Goal: Task Accomplishment & Management: Manage account settings

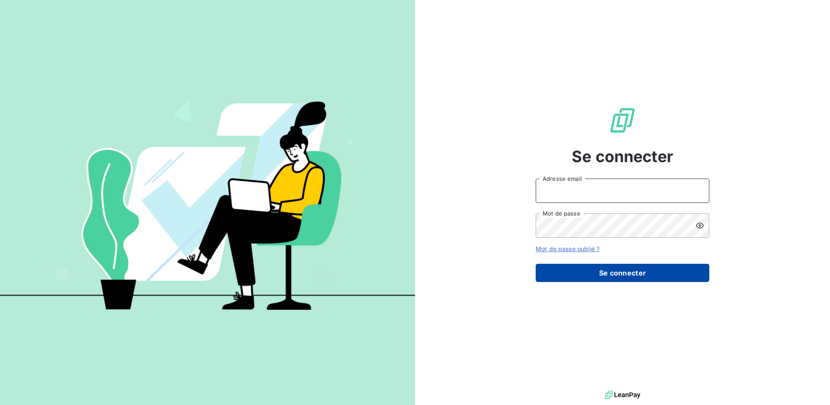
type input "[EMAIL_ADDRESS][PERSON_NAME][DOMAIN_NAME]"
click at [586, 274] on button "Se connecter" at bounding box center [623, 273] width 174 height 18
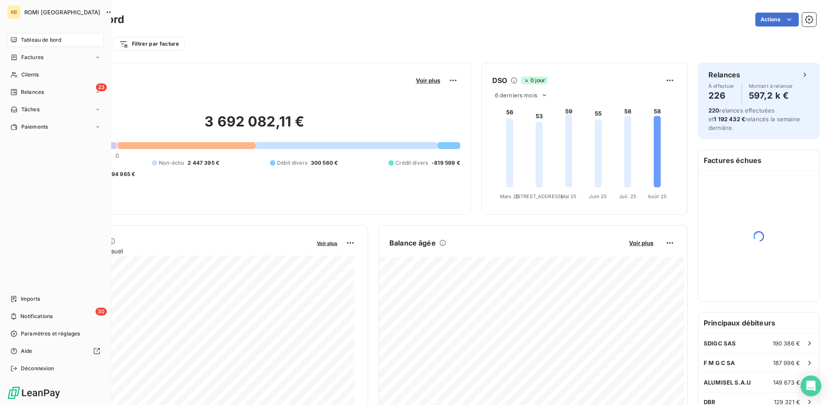
click at [29, 95] on span "Relances" at bounding box center [32, 92] width 23 height 8
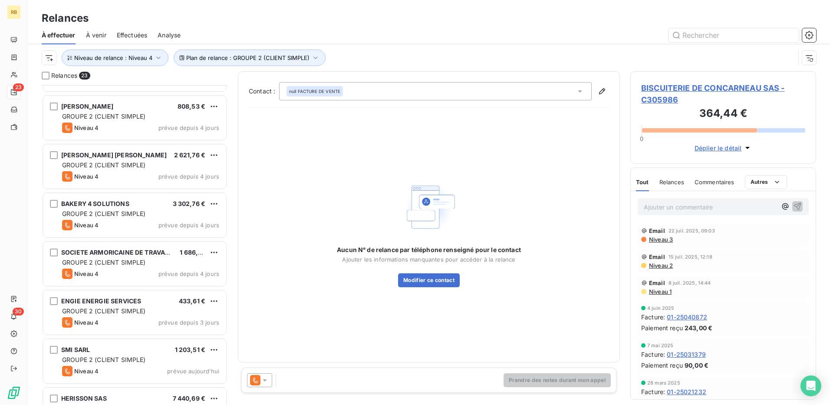
scroll to position [799, 0]
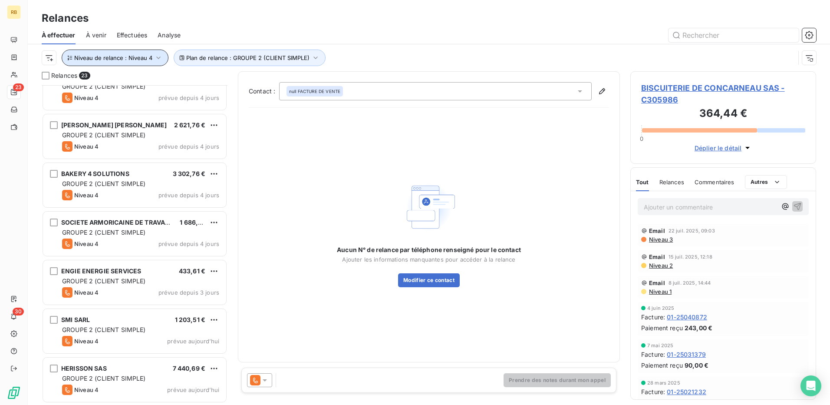
click at [126, 59] on span "Niveau de relance : Niveau 4" at bounding box center [113, 57] width 78 height 7
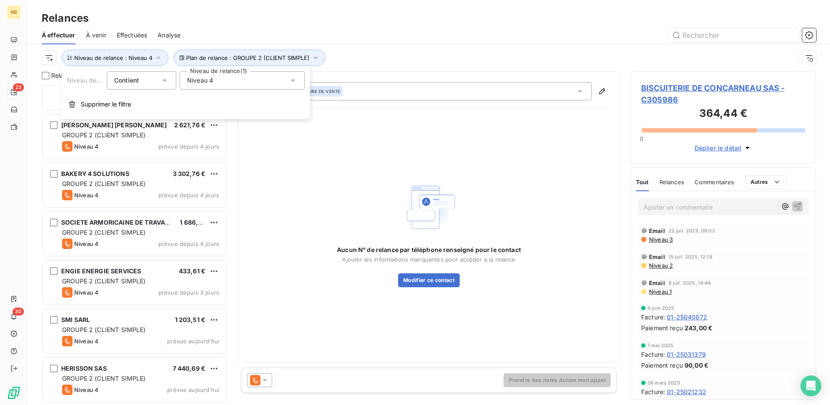
click at [225, 84] on div "Niveau 4" at bounding box center [242, 80] width 125 height 18
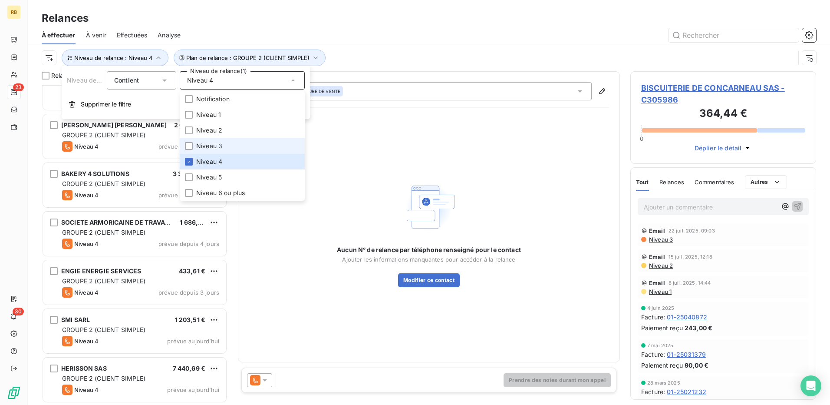
click at [211, 145] on span "Niveau 3" at bounding box center [209, 146] width 26 height 9
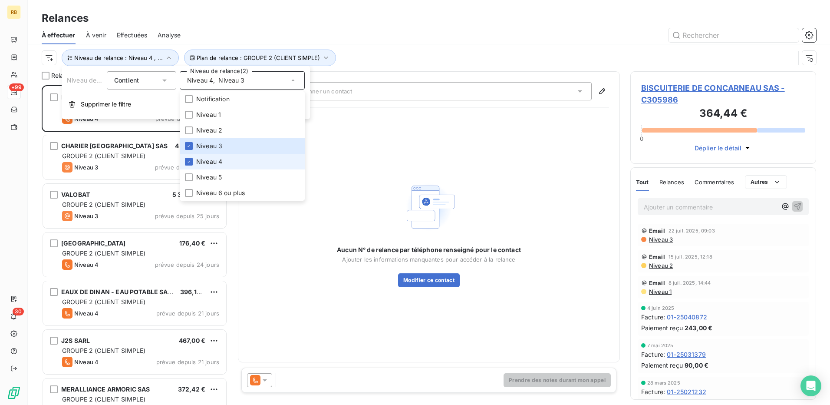
scroll to position [313, 179]
drag, startPoint x: 218, startPoint y: 162, endPoint x: 216, endPoint y: 118, distance: 43.5
click at [218, 162] on span "Niveau 4" at bounding box center [209, 161] width 26 height 9
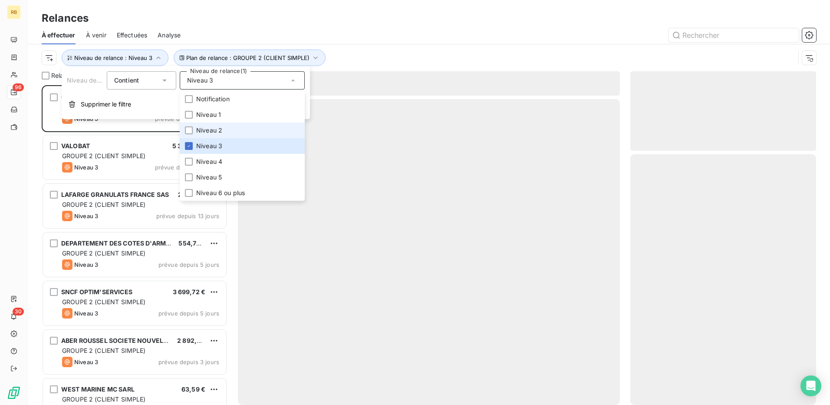
scroll to position [313, 179]
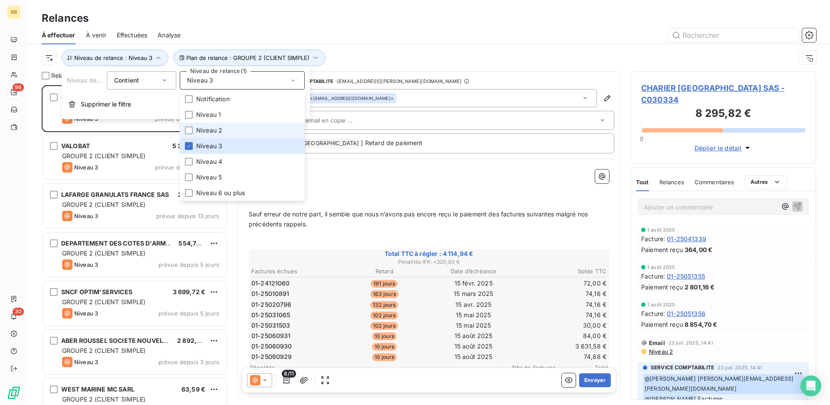
click at [213, 128] on span "Niveau 2" at bounding box center [209, 130] width 26 height 9
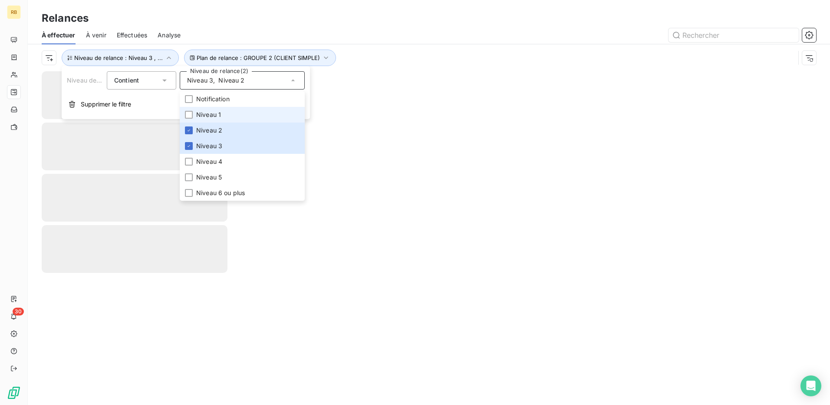
click at [208, 114] on span "Niveau 1" at bounding box center [208, 114] width 25 height 9
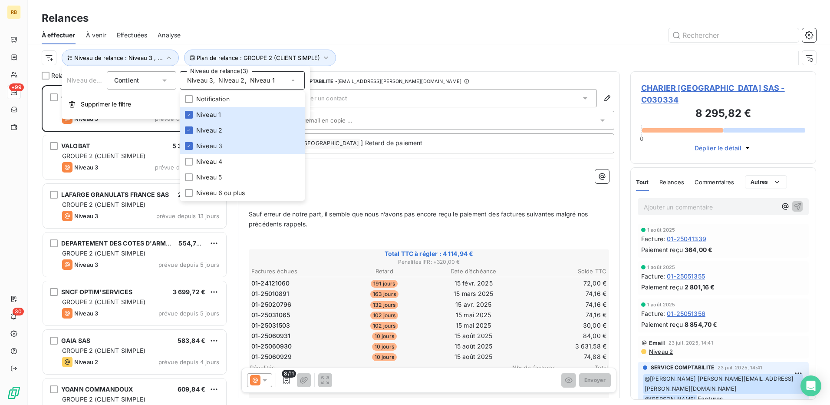
click at [422, 48] on div "Plan de relance : GROUPE 2 (CLIENT SIMPLE) Niveau de relance : Niveau 3 , ..." at bounding box center [429, 57] width 775 height 27
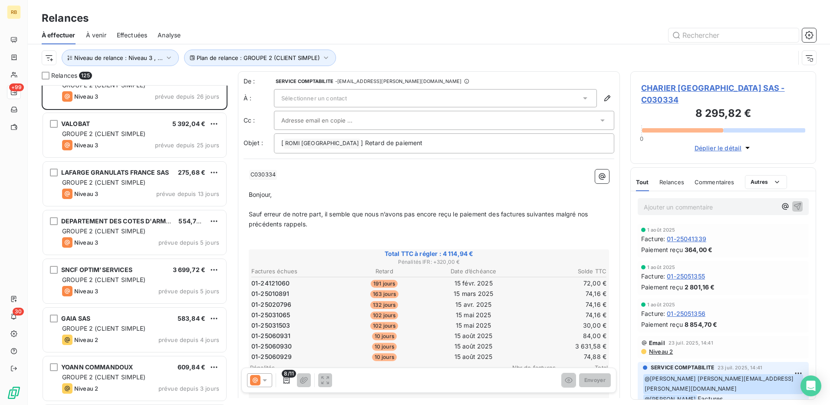
scroll to position [44, 0]
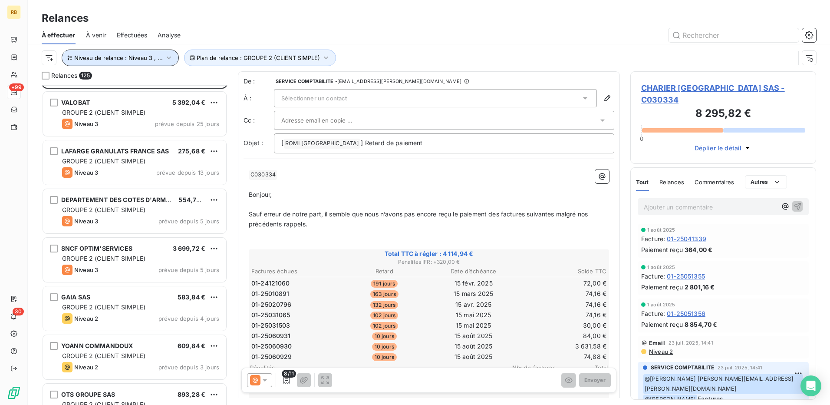
click at [143, 52] on button "Niveau de relance : Niveau 3 , ..." at bounding box center [120, 58] width 117 height 17
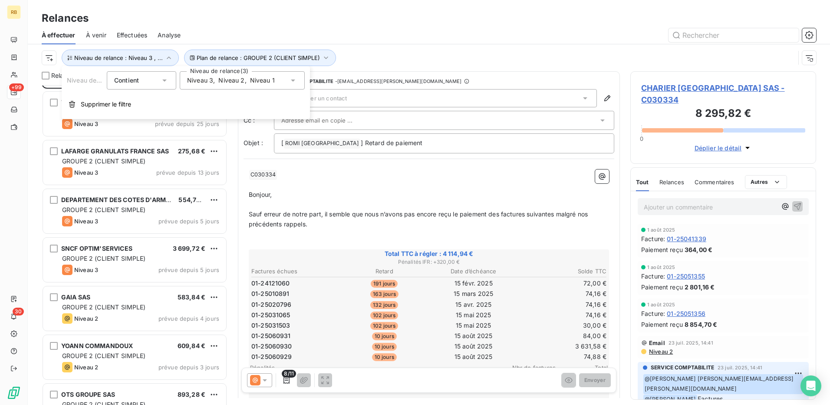
click at [220, 84] on span "Niveau 2" at bounding box center [231, 80] width 26 height 9
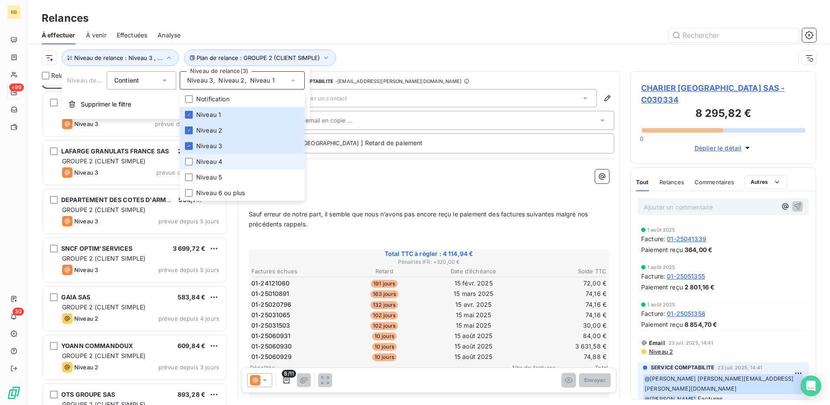
click at [232, 166] on li "Niveau 4" at bounding box center [242, 162] width 125 height 16
click at [225, 147] on li "Niveau 3" at bounding box center [242, 146] width 125 height 16
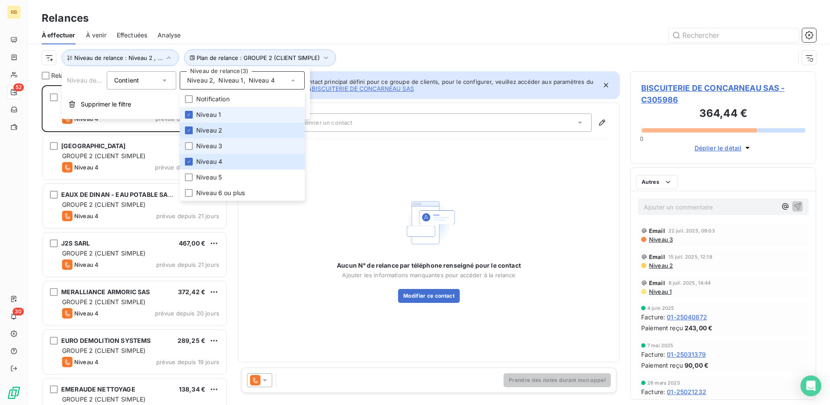
click at [221, 132] on span "Niveau 2" at bounding box center [209, 130] width 26 height 9
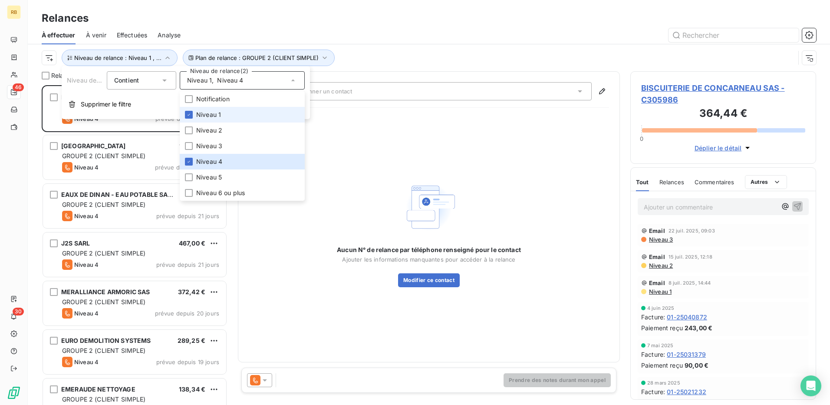
drag, startPoint x: 214, startPoint y: 117, endPoint x: 383, endPoint y: 96, distance: 170.2
click at [214, 117] on span "Niveau 1" at bounding box center [208, 114] width 25 height 9
click at [446, 57] on div "Plan de relance : GROUPE 2 (CLIENT SIMPLE) Niveau de relance : Niveau 4" at bounding box center [418, 58] width 753 height 17
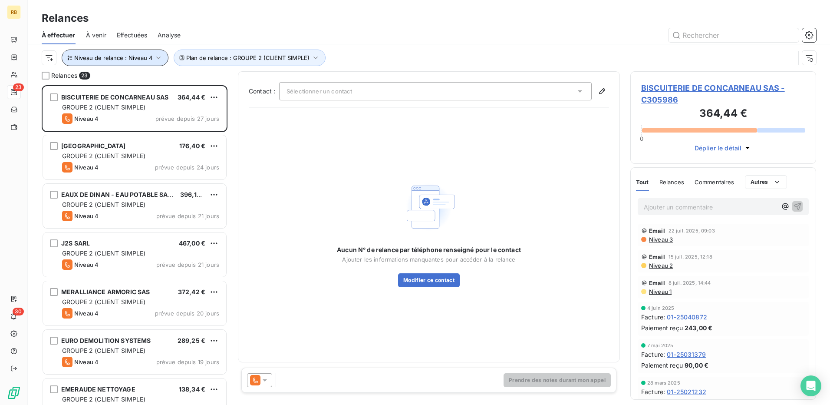
drag, startPoint x: 146, startPoint y: 50, endPoint x: 157, endPoint y: 59, distance: 13.6
click at [148, 51] on button "Niveau de relance : Niveau 4" at bounding box center [115, 58] width 107 height 17
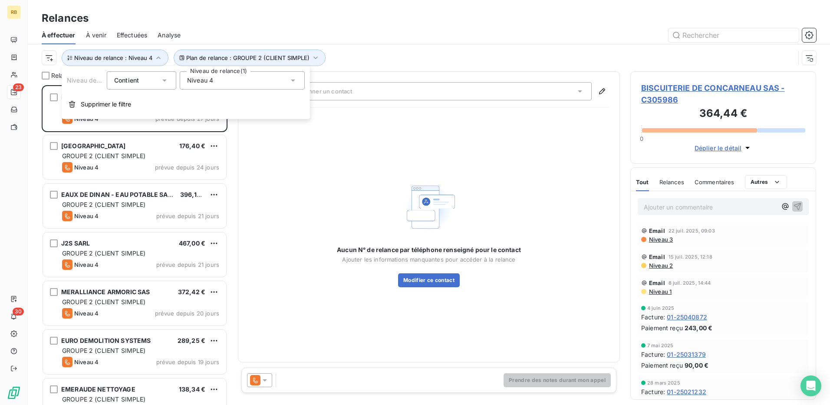
click at [212, 83] on span "Niveau 4" at bounding box center [200, 80] width 26 height 9
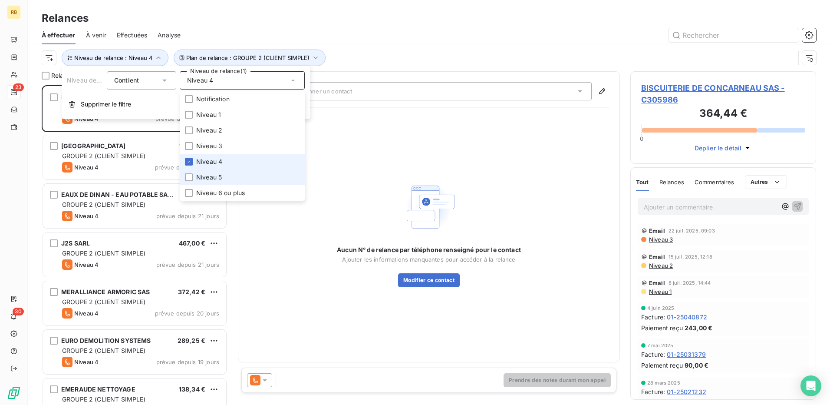
drag, startPoint x: 227, startPoint y: 182, endPoint x: 216, endPoint y: 157, distance: 27.0
click at [225, 179] on li "Niveau 5" at bounding box center [242, 177] width 125 height 16
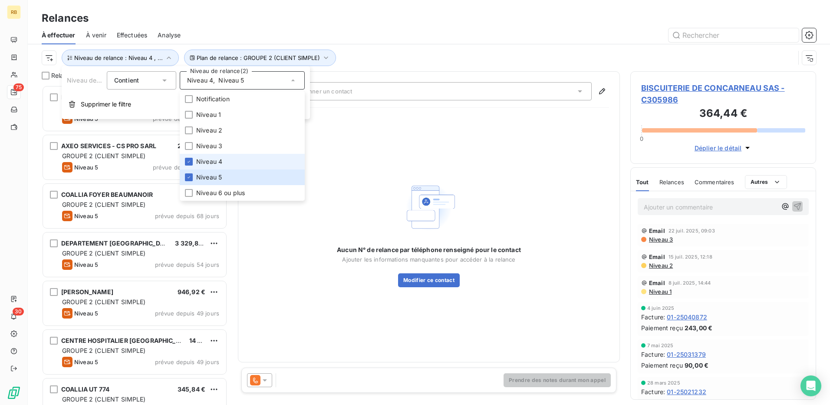
drag, startPoint x: 216, startPoint y: 157, endPoint x: 411, endPoint y: 79, distance: 209.9
click at [216, 156] on li "Niveau 4" at bounding box center [242, 162] width 125 height 16
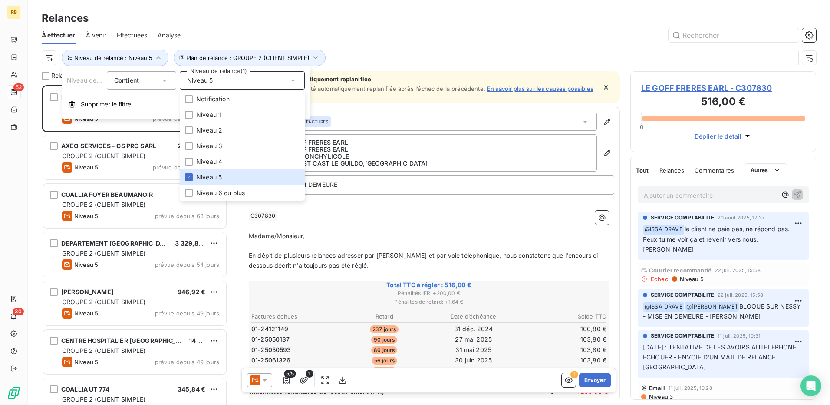
scroll to position [313, 179]
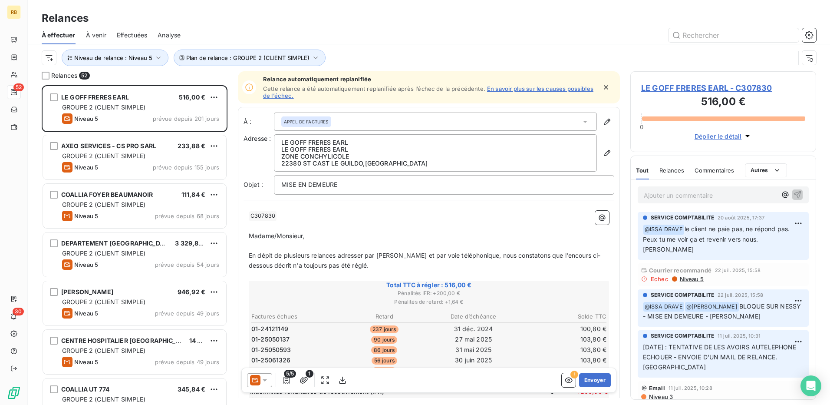
click at [474, 23] on div "Relances" at bounding box center [429, 18] width 803 height 16
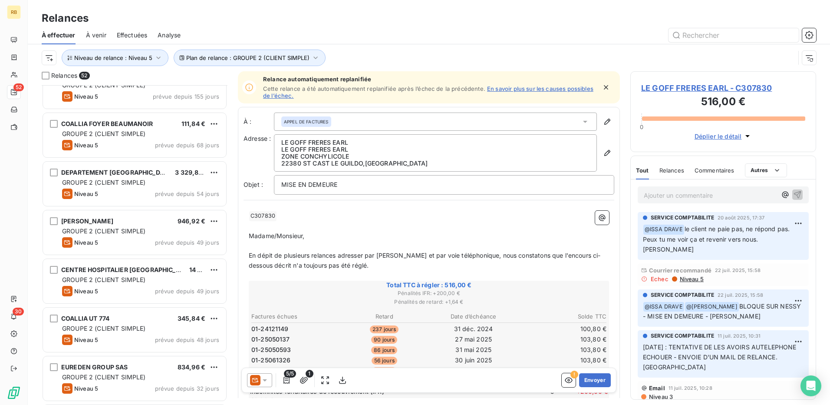
scroll to position [0, 0]
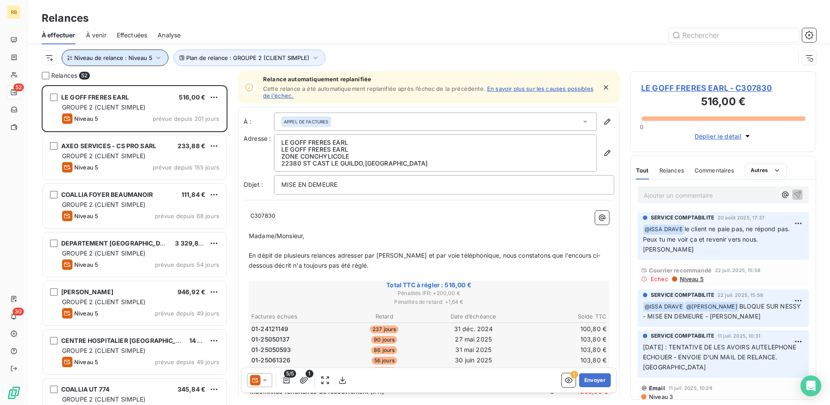
click at [123, 56] on span "Niveau de relance : Niveau 5" at bounding box center [113, 57] width 78 height 7
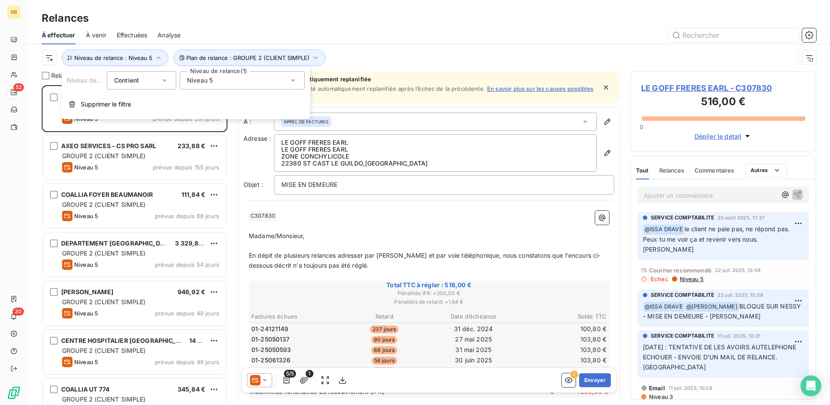
click at [261, 86] on div "Niveau 5" at bounding box center [242, 80] width 125 height 18
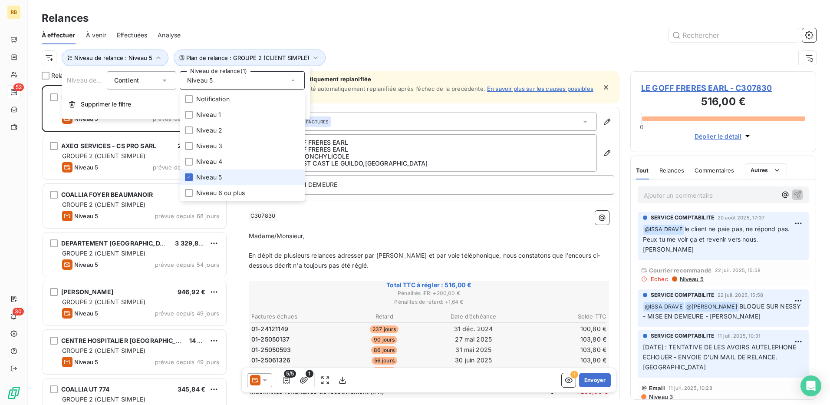
click at [279, 178] on li "Niveau 5" at bounding box center [242, 177] width 125 height 16
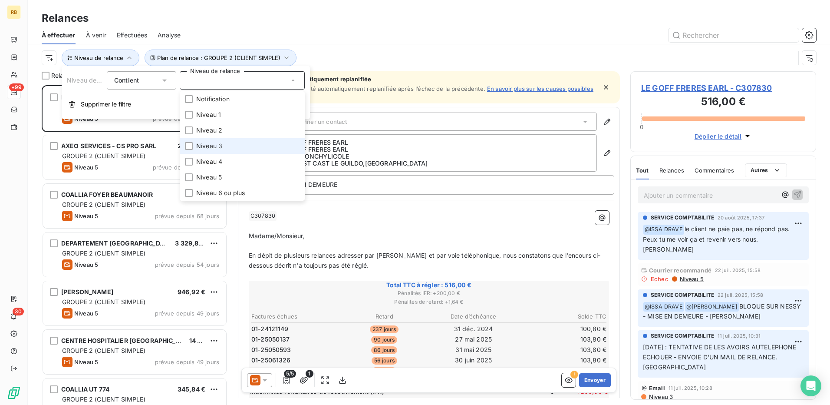
scroll to position [313, 179]
click at [247, 130] on li "Niveau 2" at bounding box center [242, 130] width 125 height 16
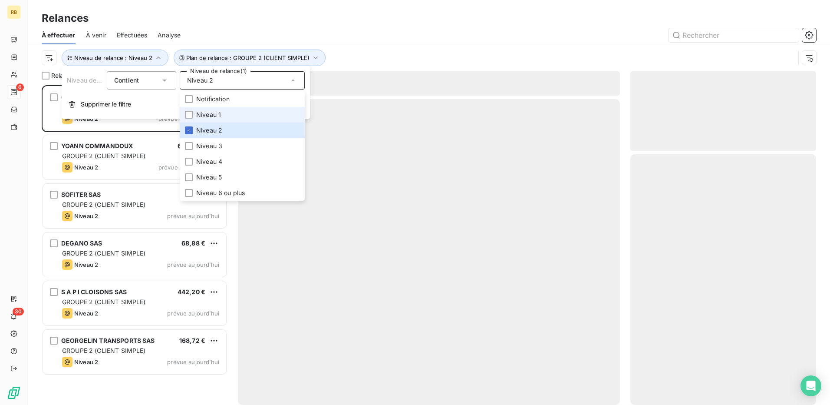
scroll to position [313, 179]
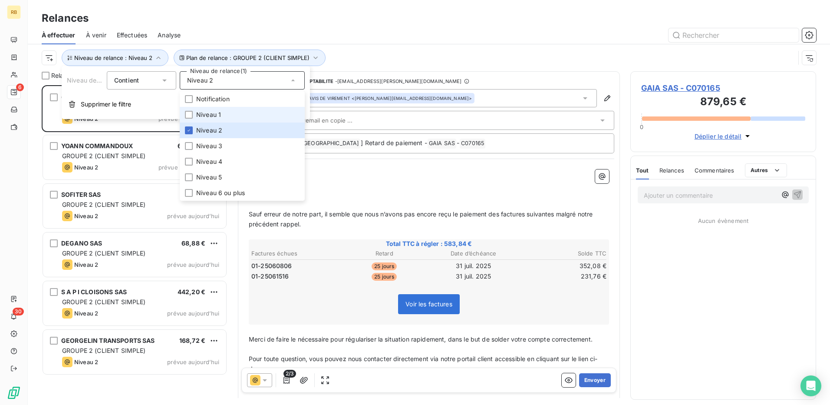
click at [235, 116] on li "Niveau 1" at bounding box center [242, 115] width 125 height 16
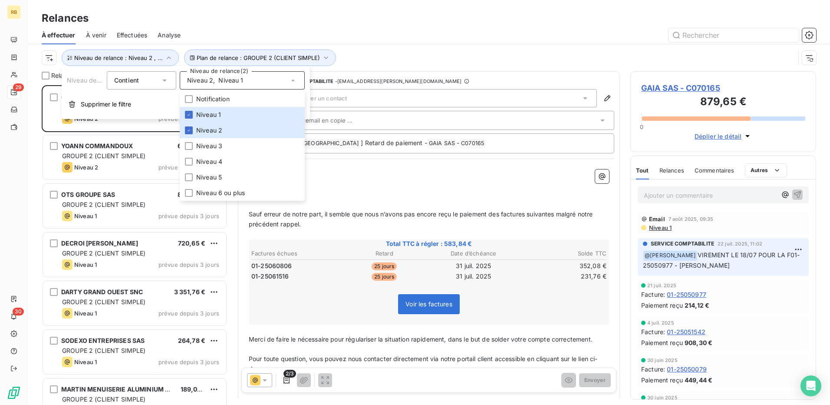
click at [387, 54] on div "Plan de relance : GROUPE 2 (CLIENT SIMPLE) Niveau de relance : Niveau 2 , ..." at bounding box center [418, 58] width 753 height 17
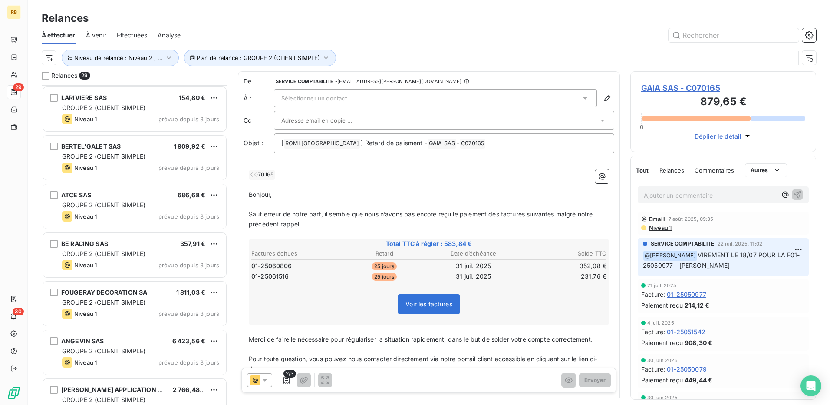
scroll to position [0, 0]
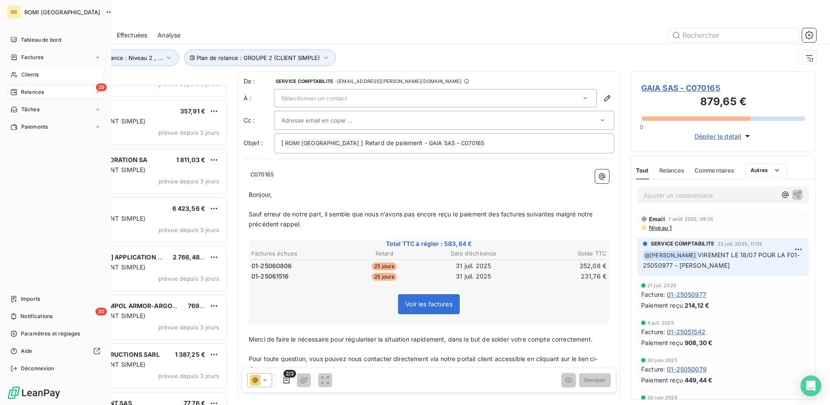
click at [22, 79] on div "Clients" at bounding box center [55, 75] width 97 height 14
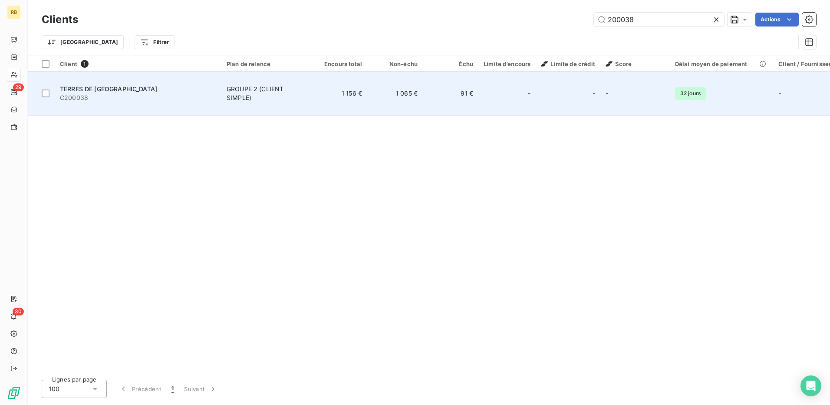
type input "200038"
click at [429, 91] on td "91 €" at bounding box center [451, 94] width 56 height 44
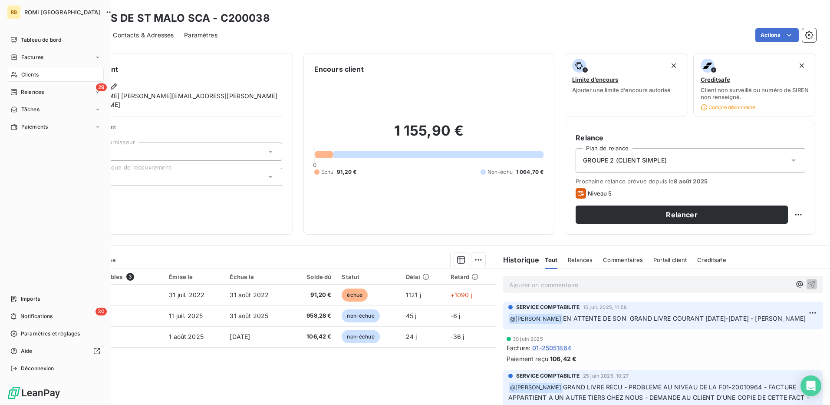
click at [42, 73] on div "Clients" at bounding box center [55, 75] width 97 height 14
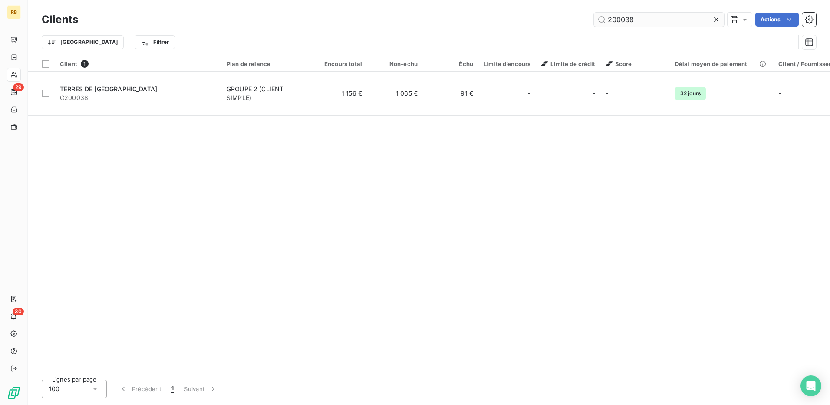
click at [645, 20] on input "200038" at bounding box center [659, 20] width 130 height 14
click at [644, 20] on input "200038" at bounding box center [659, 20] width 130 height 14
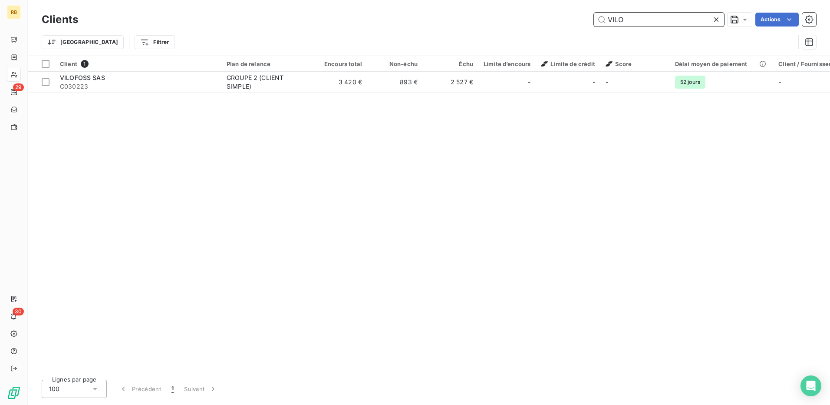
click at [625, 26] on input "VILO" at bounding box center [659, 20] width 130 height 14
click at [624, 26] on input "VILO" at bounding box center [659, 20] width 130 height 14
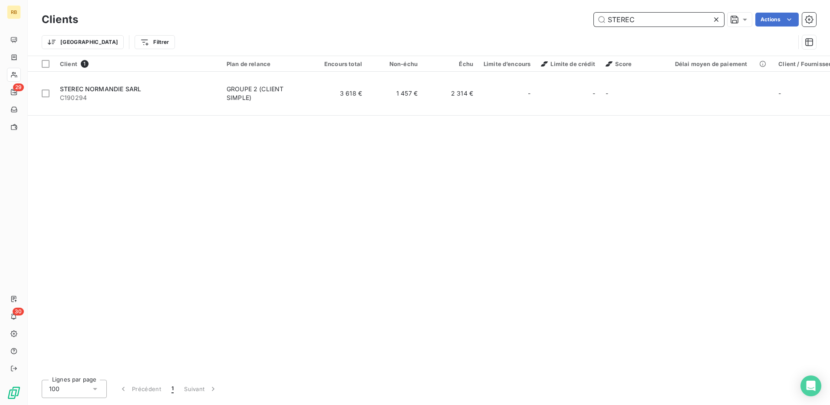
click at [626, 18] on input "STEREC" at bounding box center [659, 20] width 130 height 14
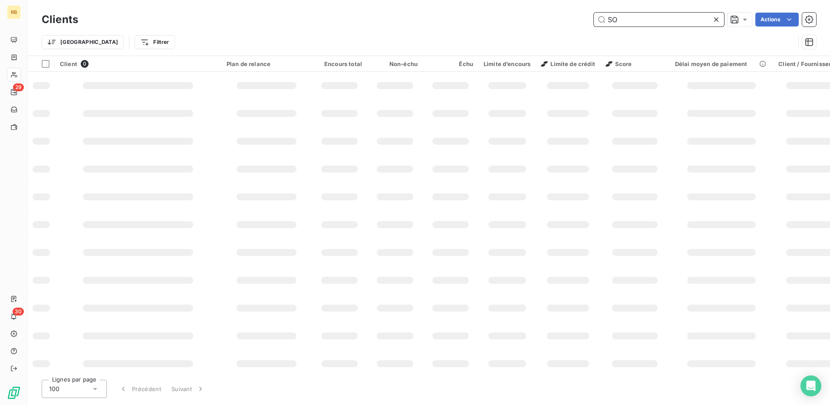
type input "S"
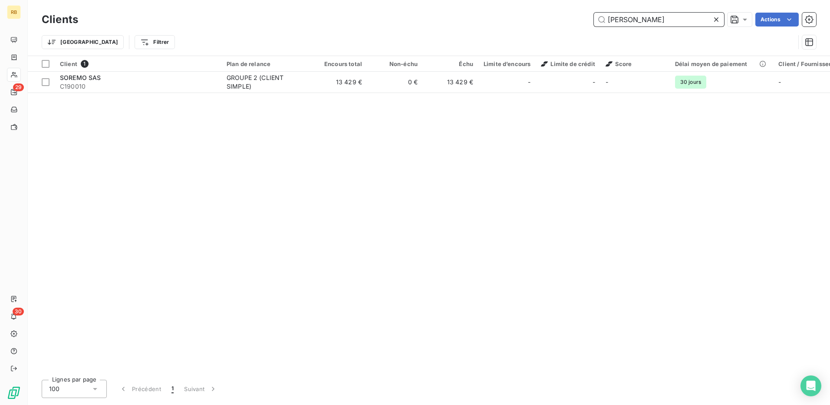
click at [623, 21] on input "[PERSON_NAME]" at bounding box center [659, 20] width 130 height 14
click at [621, 21] on input "[PERSON_NAME]" at bounding box center [659, 20] width 130 height 14
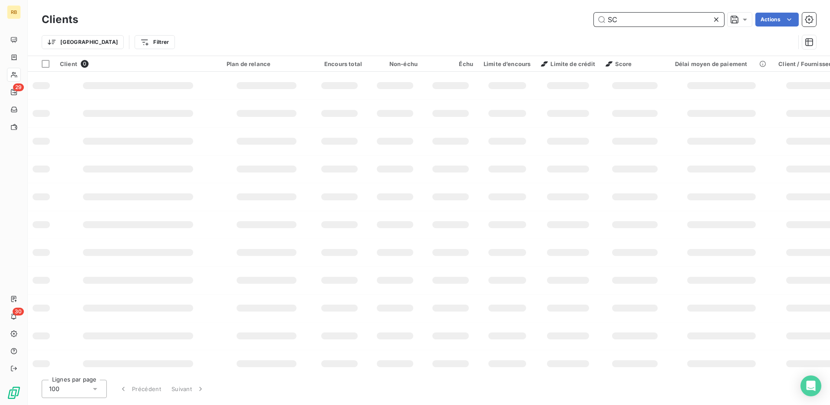
type input "S"
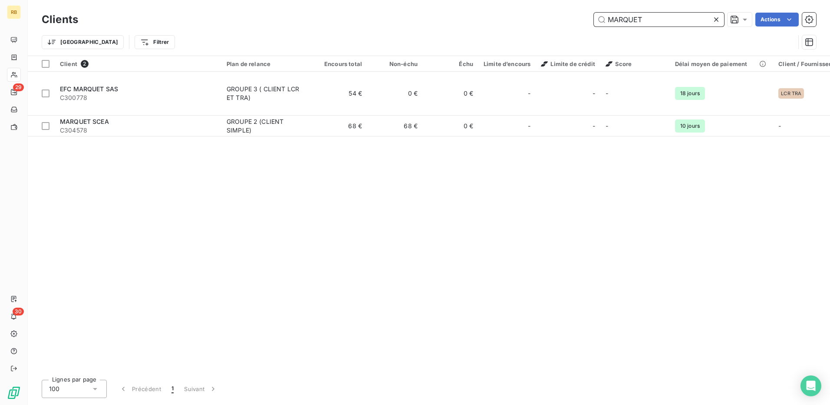
click at [616, 19] on input "MARQUET" at bounding box center [659, 20] width 130 height 14
click at [616, 18] on input "MARQUET" at bounding box center [659, 20] width 130 height 14
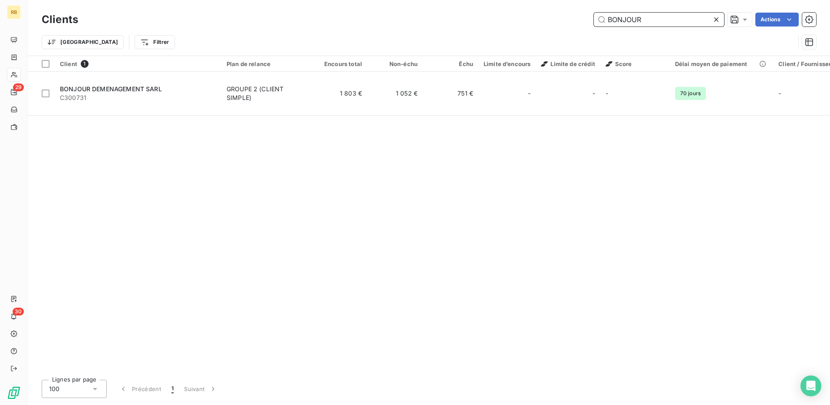
click at [624, 17] on input "BONJOUR" at bounding box center [659, 20] width 130 height 14
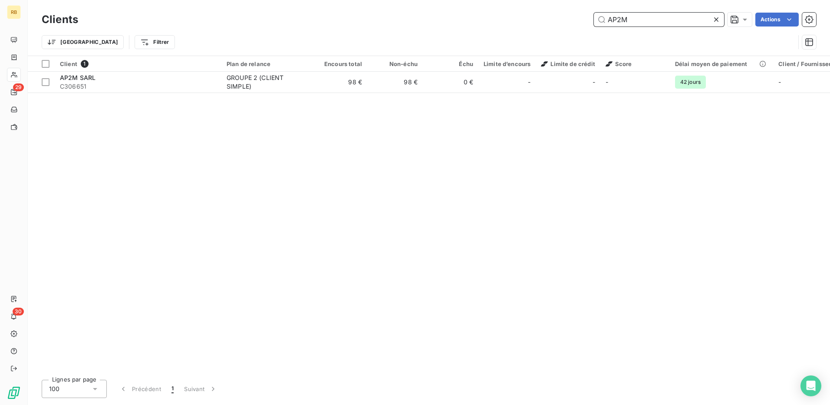
click at [615, 4] on div "Clients AP2M Actions Trier Filtrer" at bounding box center [429, 28] width 803 height 56
drag, startPoint x: 615, startPoint y: 4, endPoint x: 589, endPoint y: 42, distance: 46.0
click at [614, 6] on div "Clients AP2M Actions Trier Filtrer" at bounding box center [429, 28] width 803 height 56
click at [618, 26] on input "AP2M" at bounding box center [659, 20] width 130 height 14
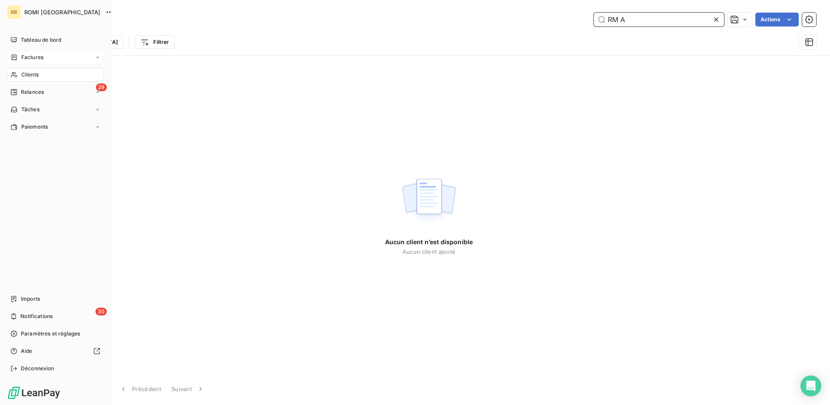
type input "RM A"
click at [27, 59] on span "Factures" at bounding box center [32, 57] width 22 height 8
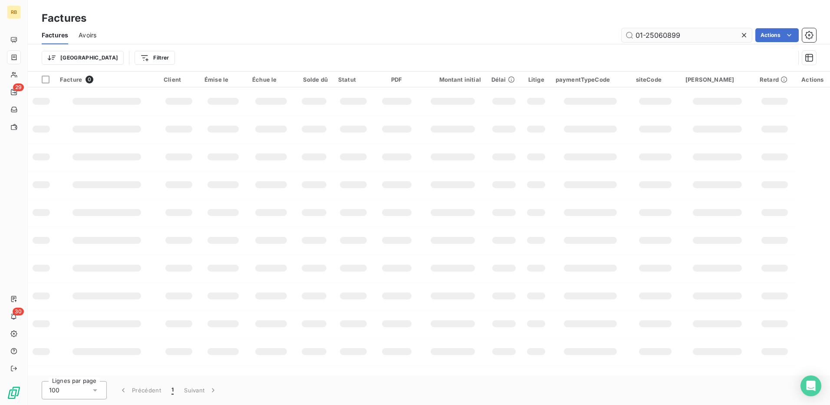
click at [673, 34] on input "01-25060899" at bounding box center [687, 35] width 130 height 14
click at [674, 36] on input "01-25060899" at bounding box center [687, 35] width 130 height 14
type input "01-25061024"
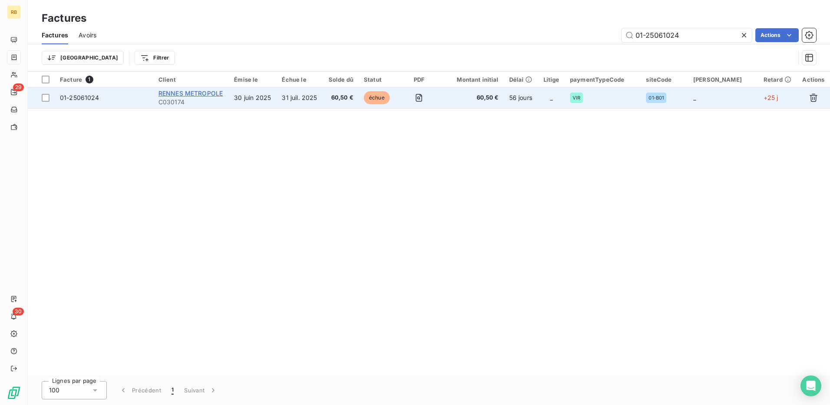
click at [198, 91] on span "RENNES METROPOLE" at bounding box center [191, 92] width 64 height 7
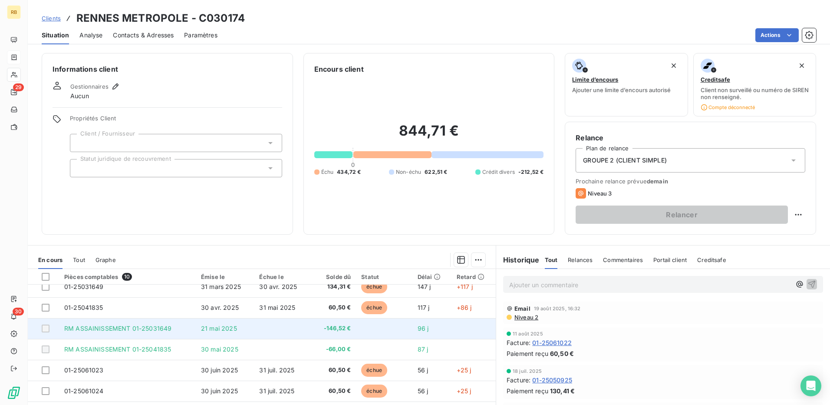
scroll to position [43, 0]
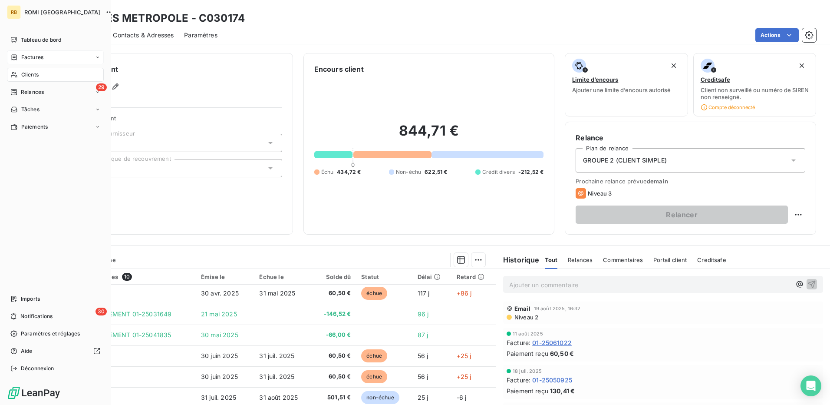
click at [25, 59] on span "Factures" at bounding box center [32, 57] width 22 height 8
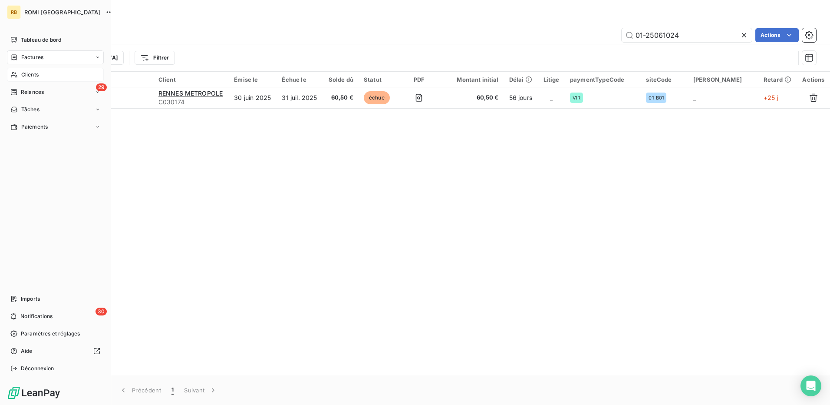
click at [47, 74] on div "Clients" at bounding box center [55, 75] width 97 height 14
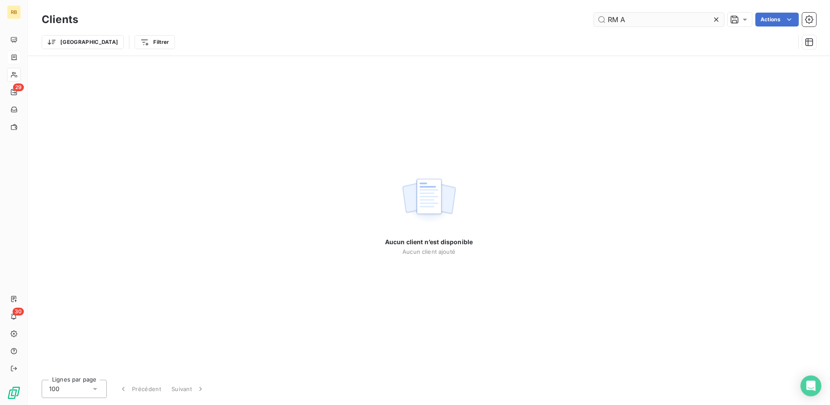
click at [621, 21] on input "RM A" at bounding box center [659, 20] width 130 height 14
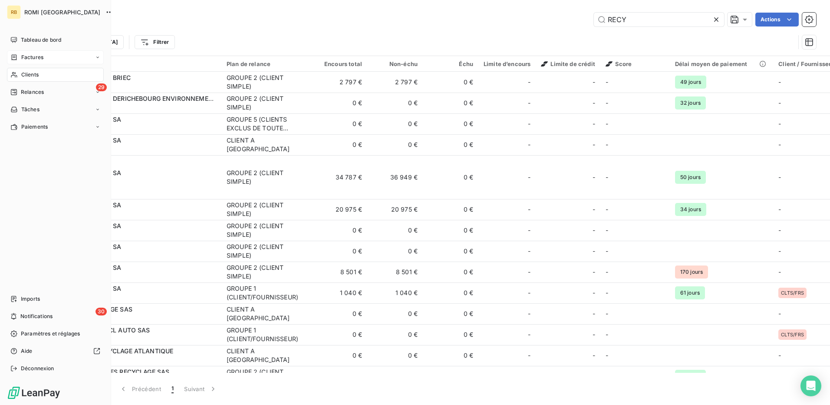
type input "RECY"
click at [54, 59] on div "Factures" at bounding box center [55, 57] width 97 height 14
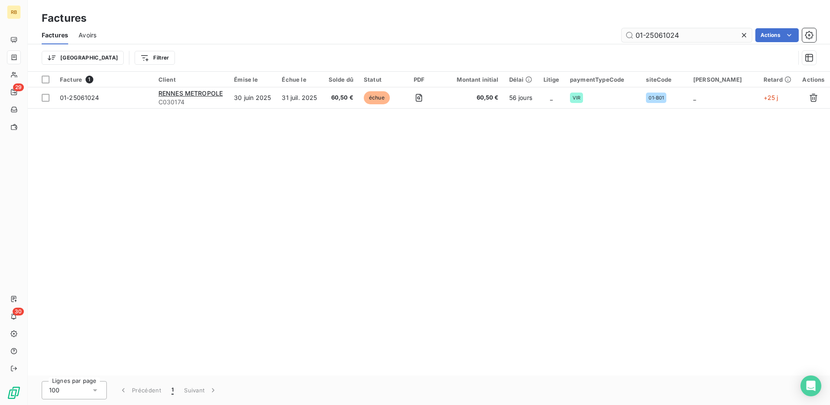
click at [669, 36] on input "01-25061024" at bounding box center [687, 35] width 130 height 14
click at [670, 36] on input "01-25061024" at bounding box center [687, 35] width 130 height 14
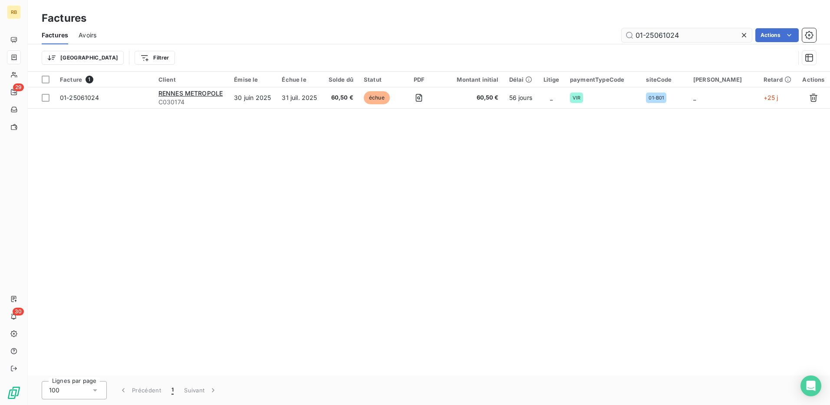
click at [665, 36] on input "01-25061024" at bounding box center [687, 35] width 130 height 14
click at [663, 36] on input "01-25061024" at bounding box center [687, 35] width 130 height 14
click at [659, 40] on input "01-25061552" at bounding box center [687, 35] width 130 height 14
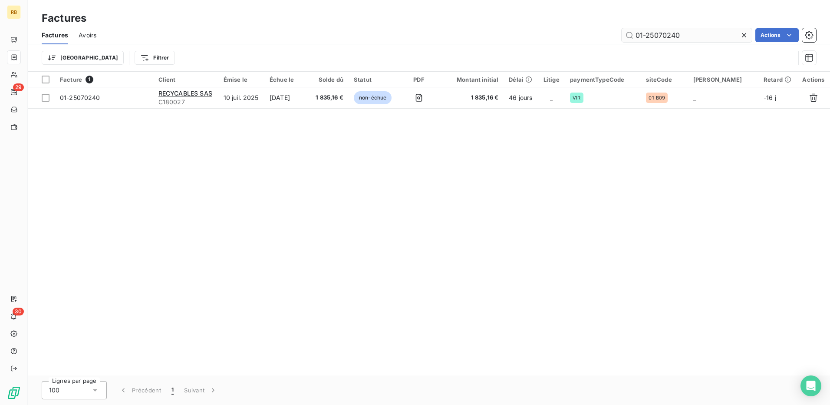
click at [654, 41] on input "01-25070240" at bounding box center [687, 35] width 130 height 14
click at [660, 40] on input "01-25061357" at bounding box center [687, 35] width 130 height 14
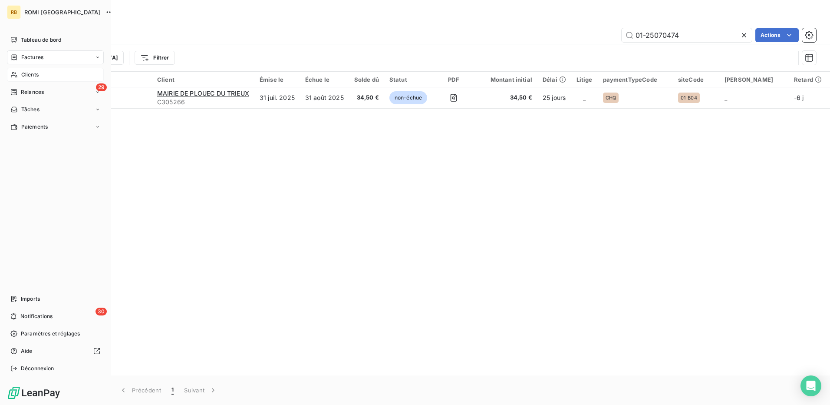
type input "01-25070474"
click at [25, 73] on span "Clients" at bounding box center [29, 75] width 17 height 8
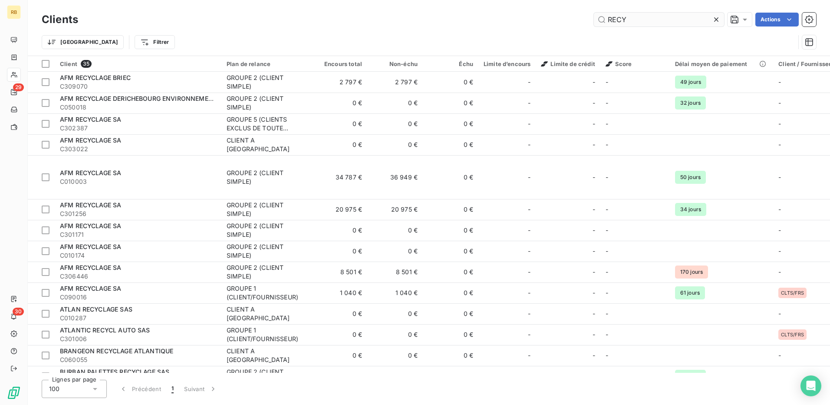
click at [609, 24] on input "RECY" at bounding box center [659, 20] width 130 height 14
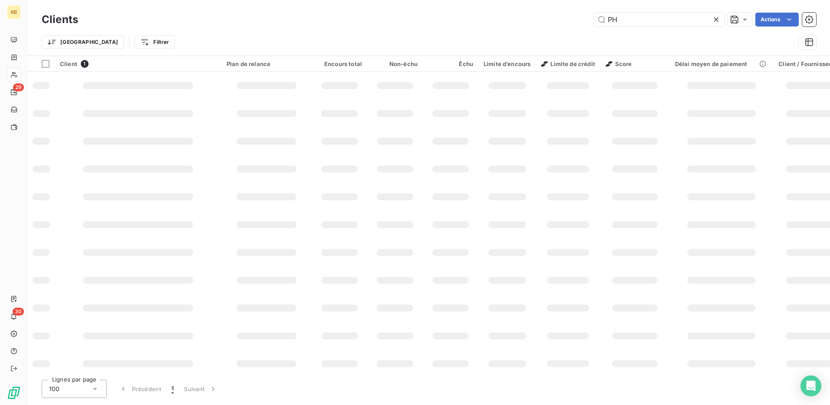
type input "P"
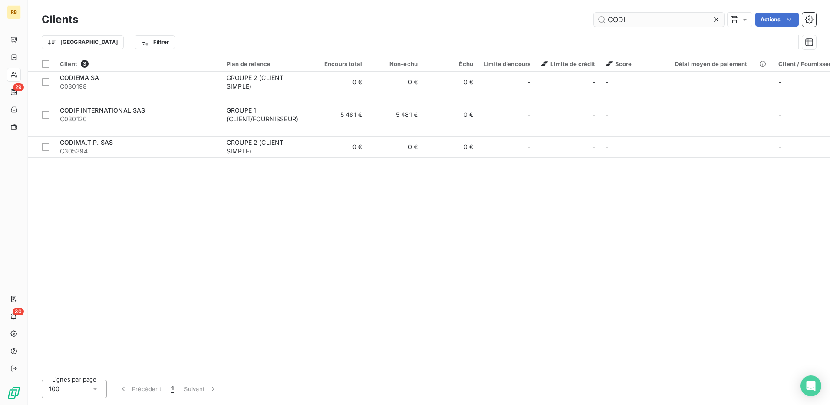
click at [618, 18] on input "CODI" at bounding box center [659, 20] width 130 height 14
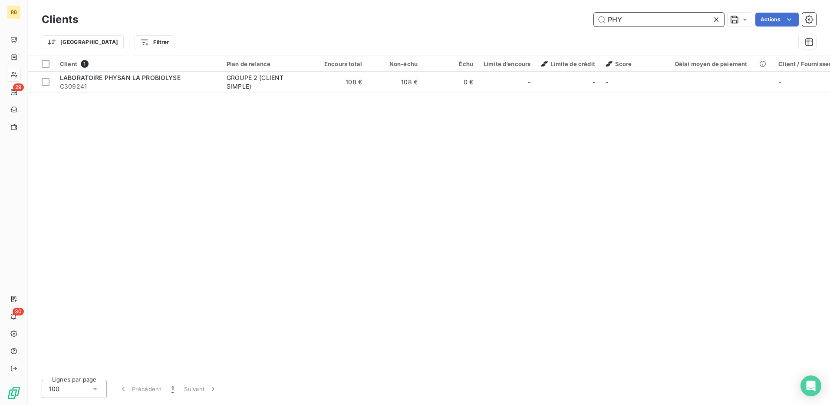
click at [595, 20] on input "PHY" at bounding box center [659, 20] width 130 height 14
click at [610, 19] on input "PHY" at bounding box center [659, 20] width 130 height 14
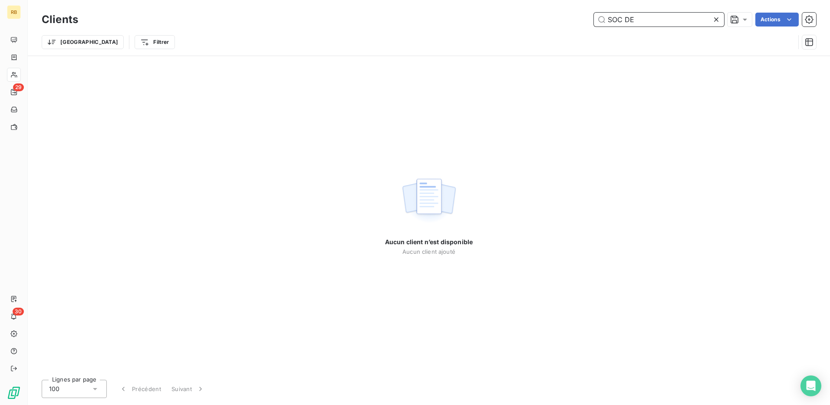
click at [639, 23] on input "SOC DE" at bounding box center [659, 20] width 130 height 14
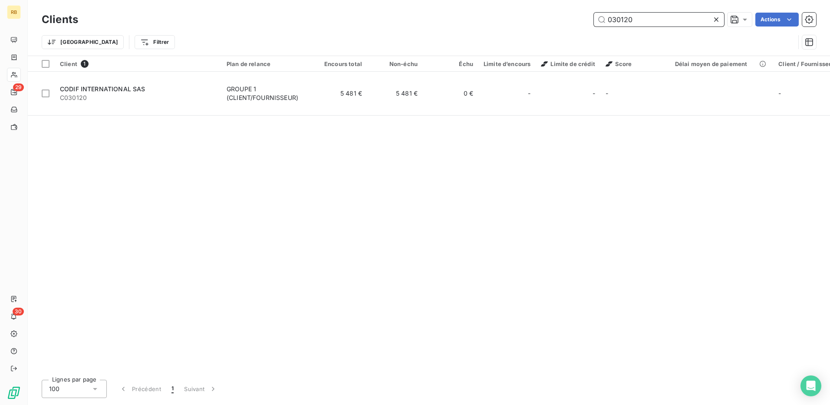
click at [617, 22] on input "030120" at bounding box center [659, 20] width 130 height 14
click at [616, 22] on input "030120" at bounding box center [659, 20] width 130 height 14
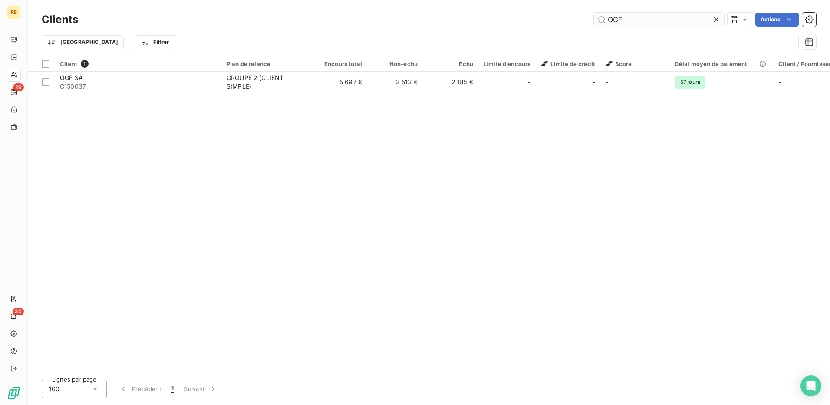
click at [628, 26] on div "Clients OGF Actions" at bounding box center [429, 19] width 775 height 18
click at [618, 20] on input "OGF" at bounding box center [659, 20] width 130 height 14
click at [609, 17] on input "ENYG" at bounding box center [659, 20] width 130 height 14
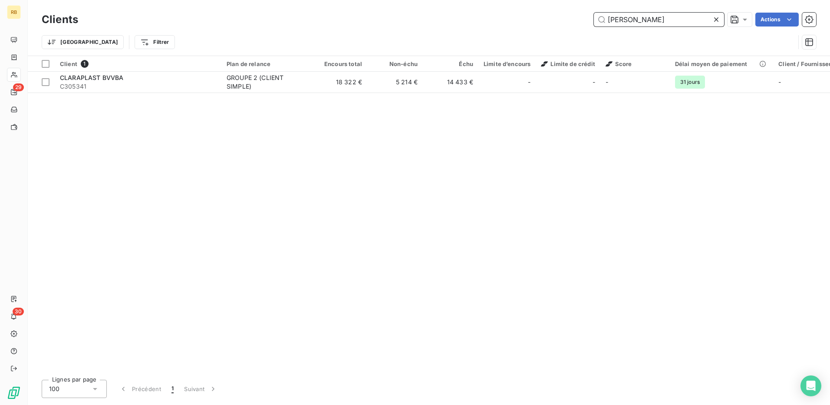
click at [632, 21] on input "[PERSON_NAME]" at bounding box center [659, 20] width 130 height 14
click at [628, 24] on input "BURB" at bounding box center [659, 20] width 130 height 14
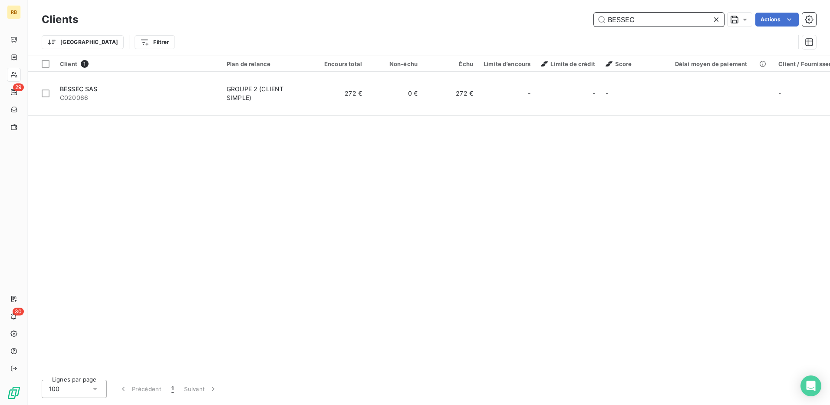
click at [625, 17] on input "BESSEC" at bounding box center [659, 20] width 130 height 14
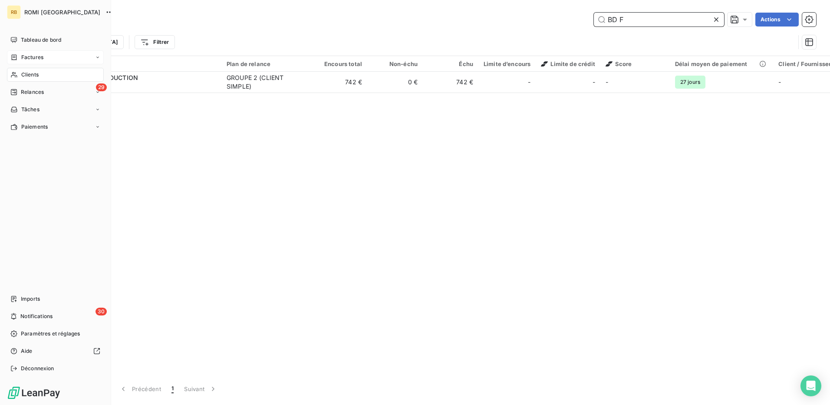
type input "BD F"
click at [53, 57] on div "Factures" at bounding box center [55, 57] width 97 height 14
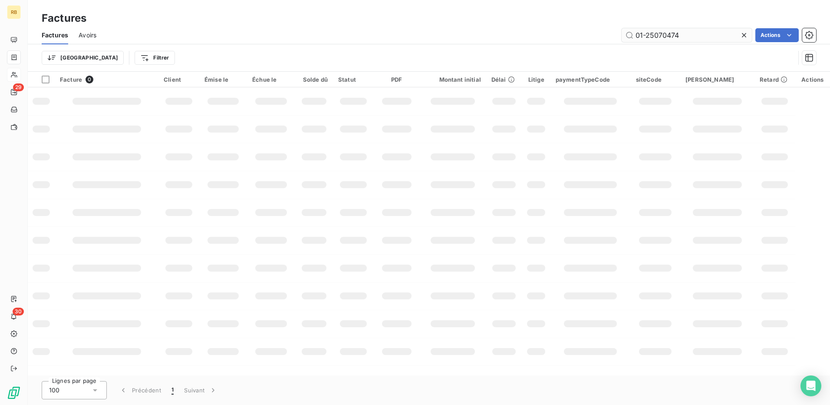
click at [654, 36] on input "01-25070474" at bounding box center [687, 35] width 130 height 14
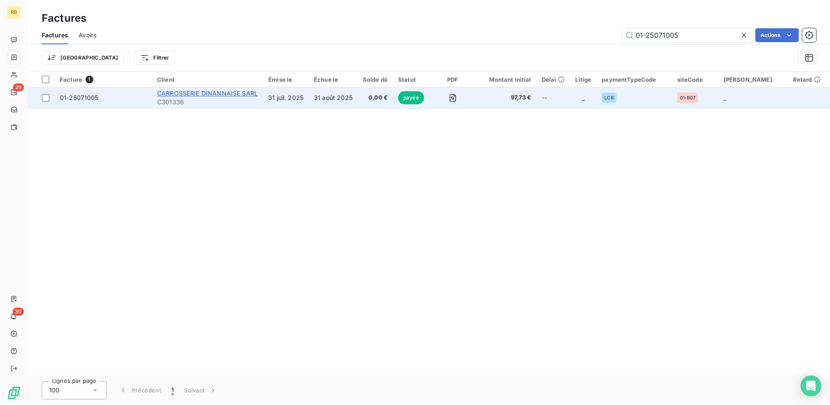
type input "01-25071005"
click at [196, 95] on span "CARROSSERIE DINANNAISE SARL" at bounding box center [207, 92] width 101 height 7
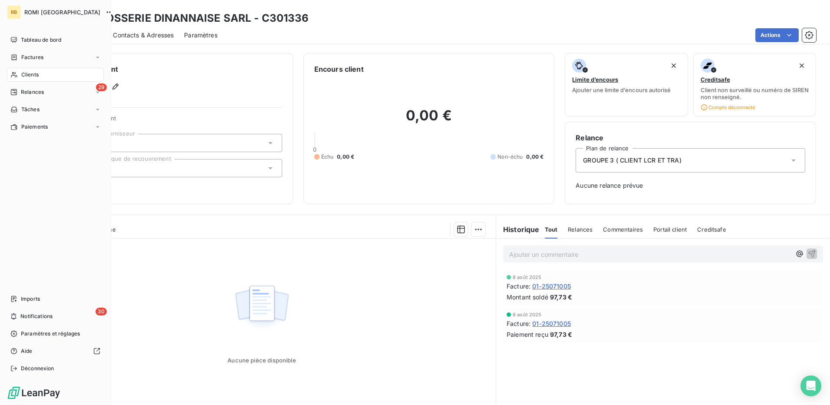
click at [38, 71] on span "Clients" at bounding box center [29, 75] width 17 height 8
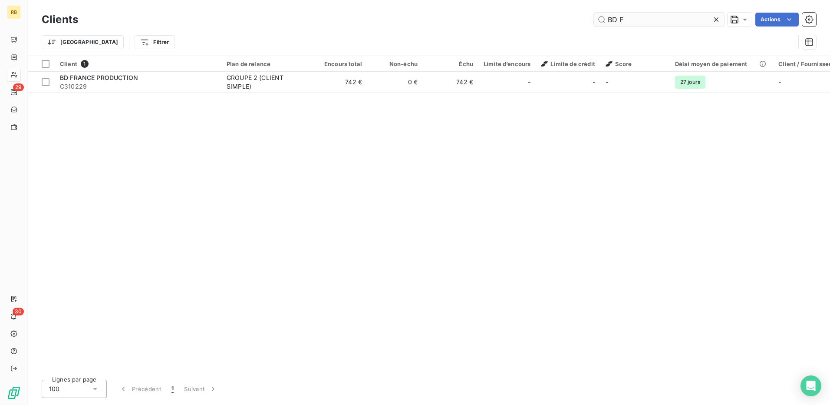
click at [605, 17] on input "BD F" at bounding box center [659, 20] width 130 height 14
click at [606, 17] on input "BD F" at bounding box center [659, 20] width 130 height 14
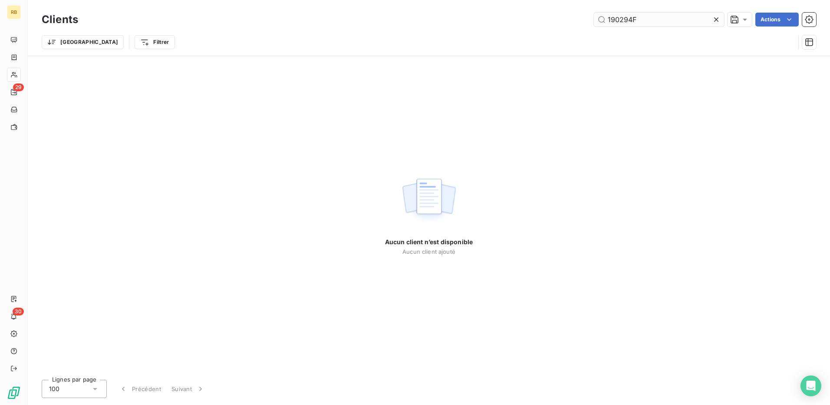
click at [646, 24] on input "190294F" at bounding box center [659, 20] width 130 height 14
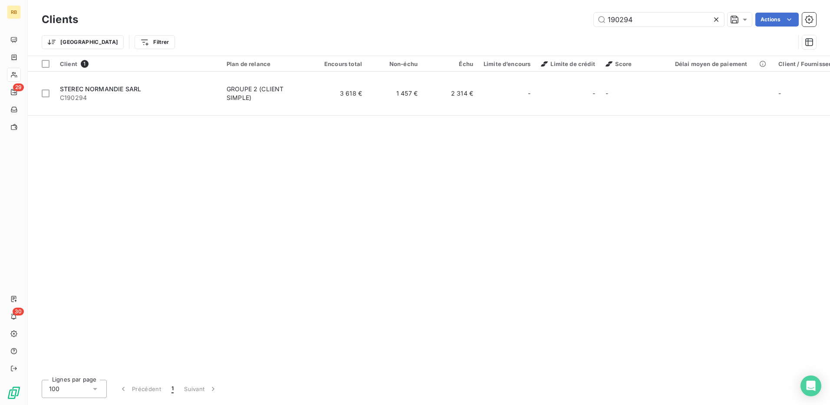
type input "190294"
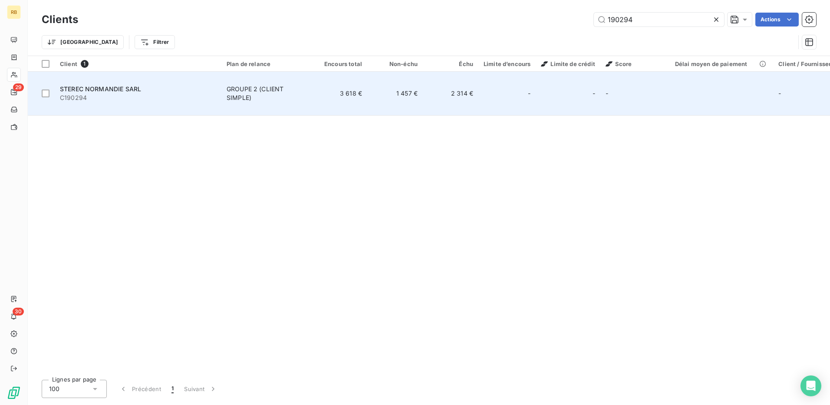
click at [510, 86] on div "-" at bounding box center [507, 93] width 47 height 14
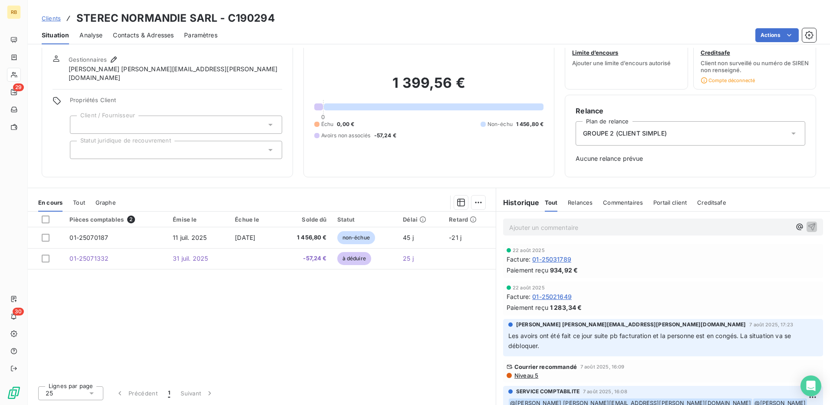
scroll to position [27, 0]
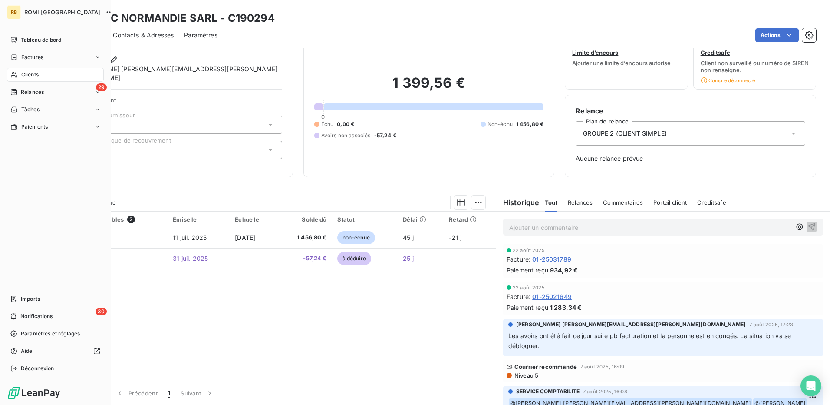
click at [23, 74] on span "Clients" at bounding box center [29, 75] width 17 height 8
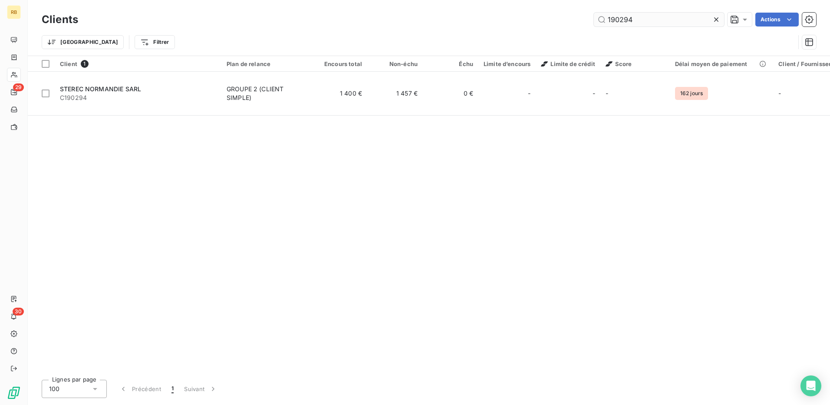
click at [626, 22] on input "190294" at bounding box center [659, 20] width 130 height 14
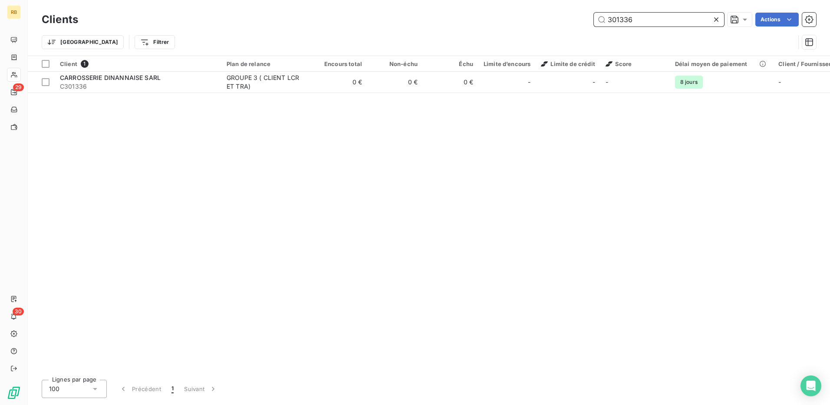
click at [619, 15] on input "301336" at bounding box center [659, 20] width 130 height 14
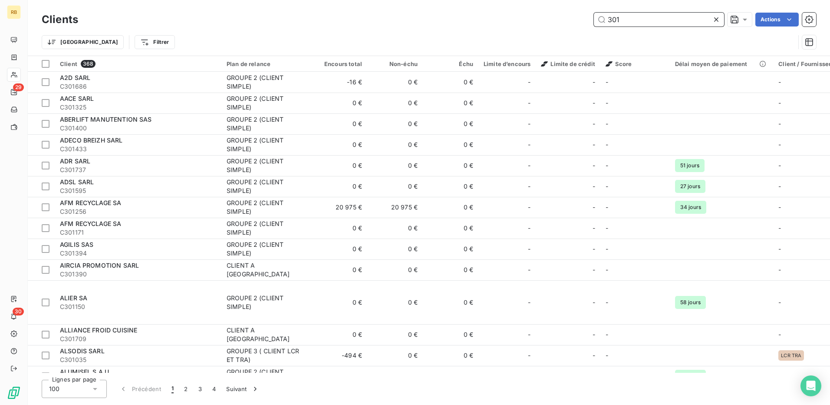
click at [632, 21] on input "301" at bounding box center [659, 20] width 130 height 14
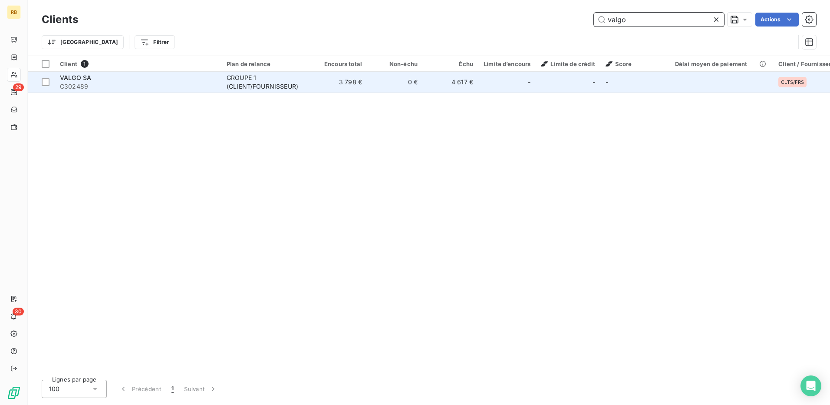
type input "valgo"
click at [459, 89] on td "4 617 €" at bounding box center [451, 82] width 56 height 21
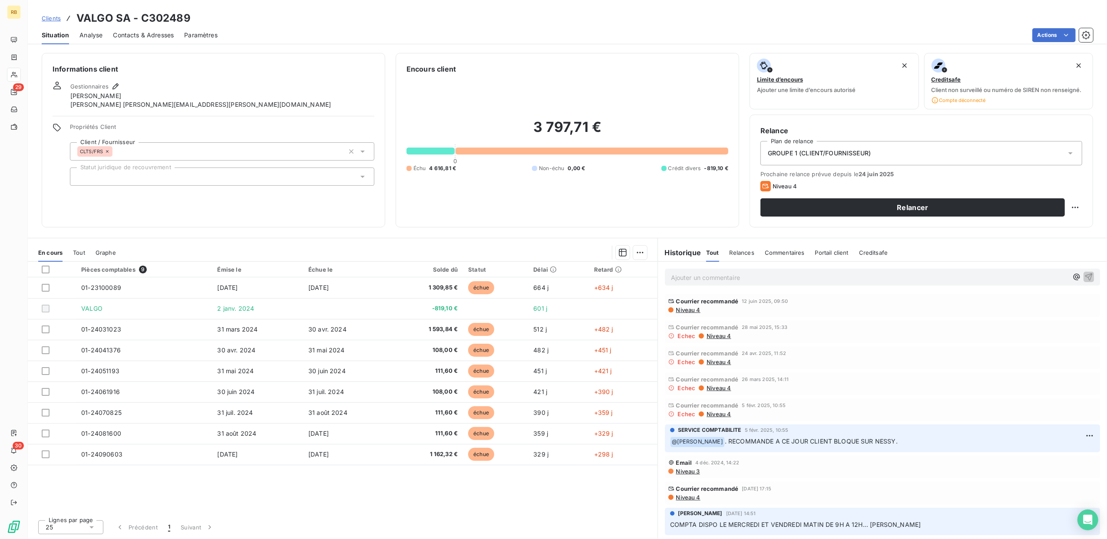
click at [527, 15] on div "Clients VALGO SA - C302489" at bounding box center [567, 18] width 1079 height 16
click at [299, 404] on div "Pièces comptables 9 Émise le Échue le Solde dû Statut Délai Retard 01-23100089 …" at bounding box center [343, 387] width 630 height 251
